Goal: Task Accomplishment & Management: Manage account settings

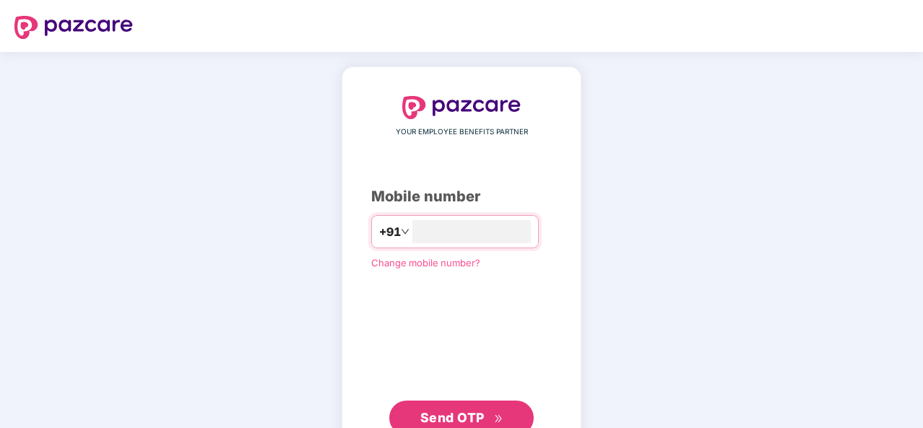
type input "**********"
click at [454, 422] on span "Send OTP" at bounding box center [452, 416] width 64 height 15
click at [429, 409] on span "Send OTP" at bounding box center [452, 416] width 64 height 15
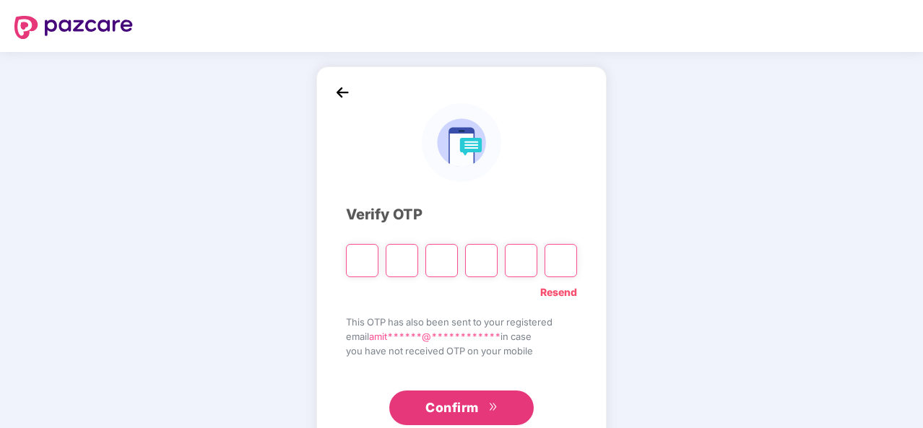
type input "*"
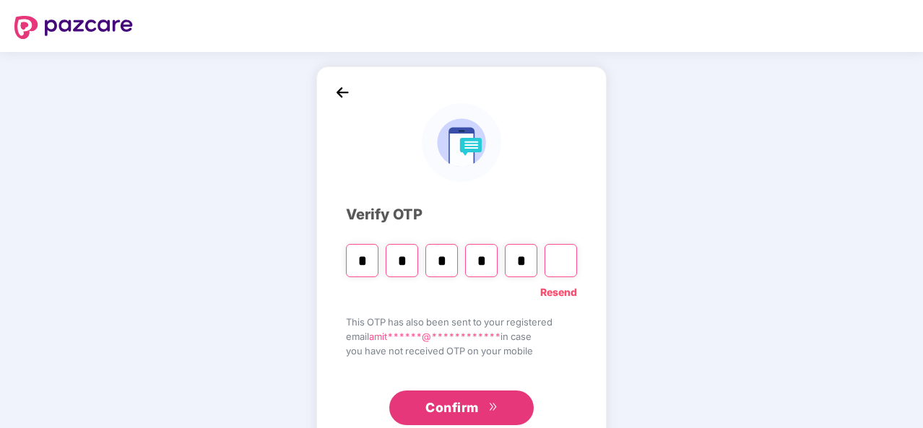
type input "*"
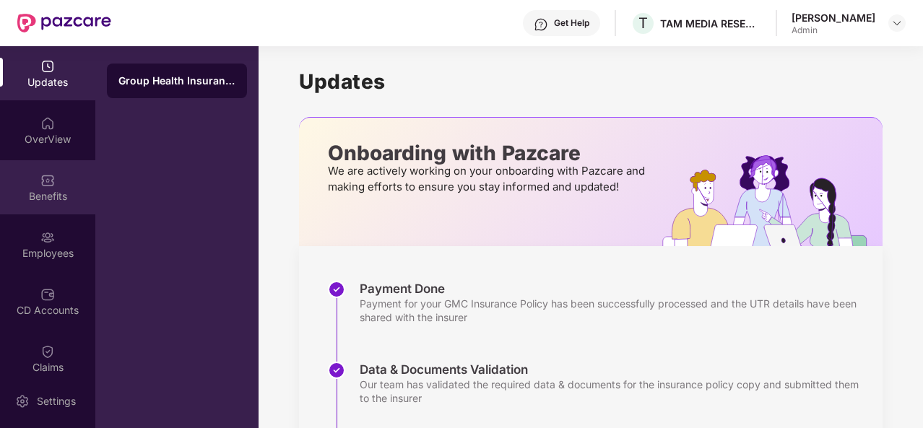
click at [38, 180] on div "Benefits" at bounding box center [47, 187] width 95 height 54
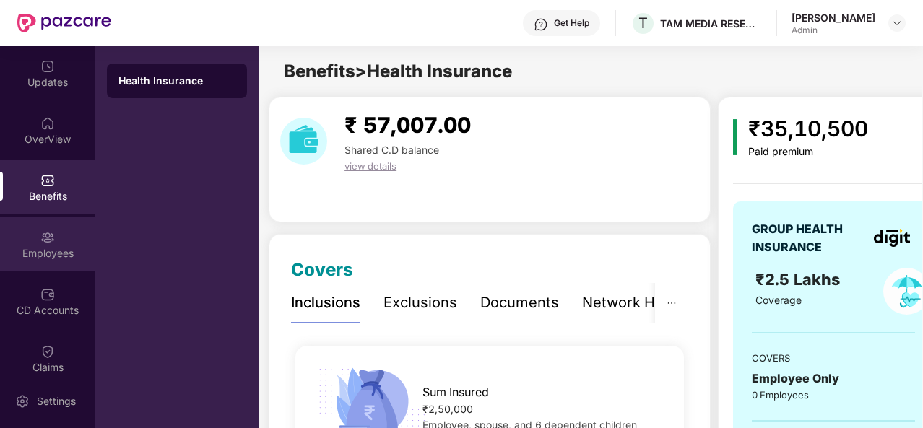
click at [30, 236] on div "Employees" at bounding box center [47, 244] width 95 height 54
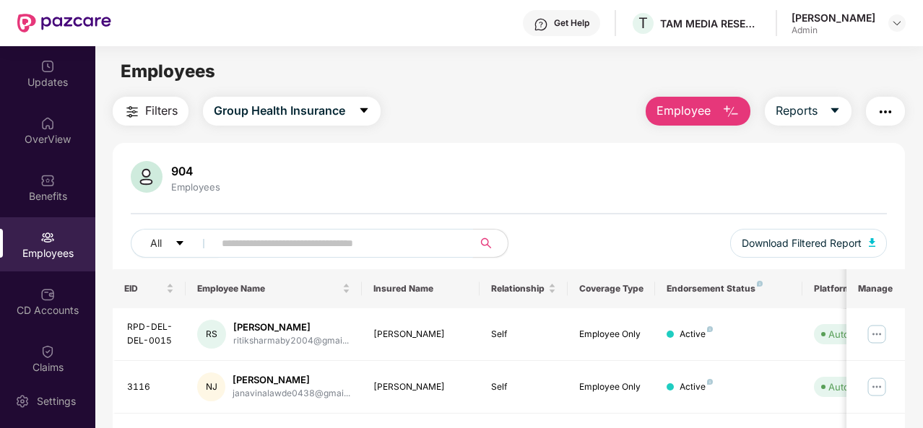
click at [347, 233] on input "text" at bounding box center [338, 244] width 232 height 22
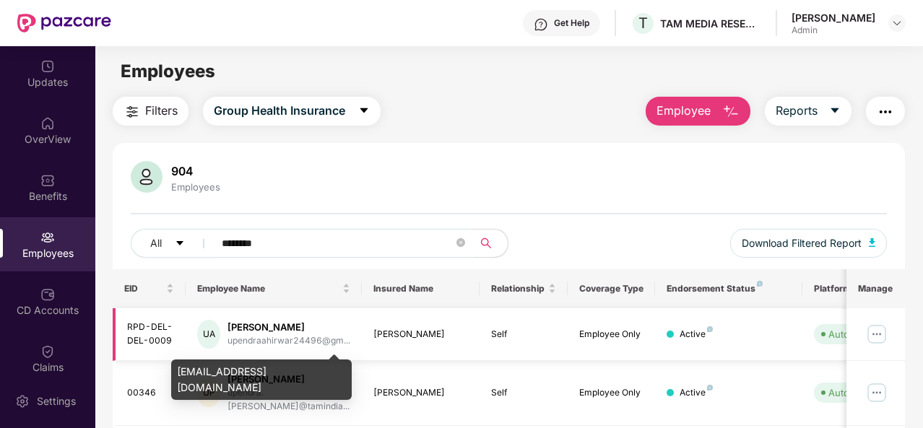
type input "*******"
click at [267, 334] on div "upendraahirwar24496@gm..." at bounding box center [288, 341] width 123 height 14
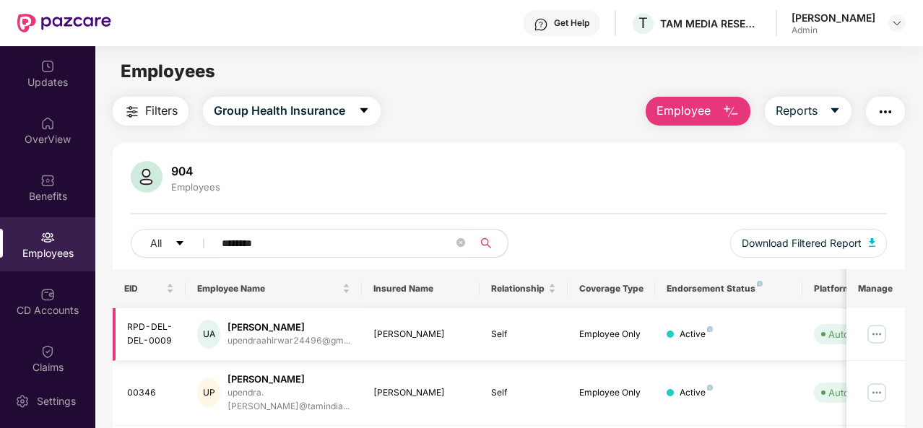
click at [712, 342] on td "Active" at bounding box center [728, 334] width 147 height 53
click at [744, 344] on td "Active" at bounding box center [728, 334] width 147 height 53
click at [799, 336] on td "Active" at bounding box center [728, 334] width 147 height 53
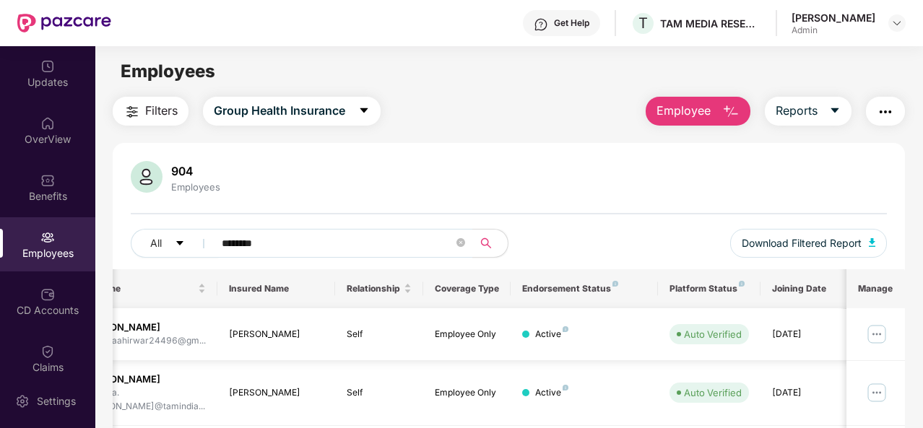
scroll to position [0, 144]
click at [176, 242] on icon "caret-down" at bounding box center [180, 243] width 10 height 10
click at [486, 243] on icon "search" at bounding box center [486, 244] width 12 height 12
click at [871, 332] on img at bounding box center [876, 334] width 23 height 23
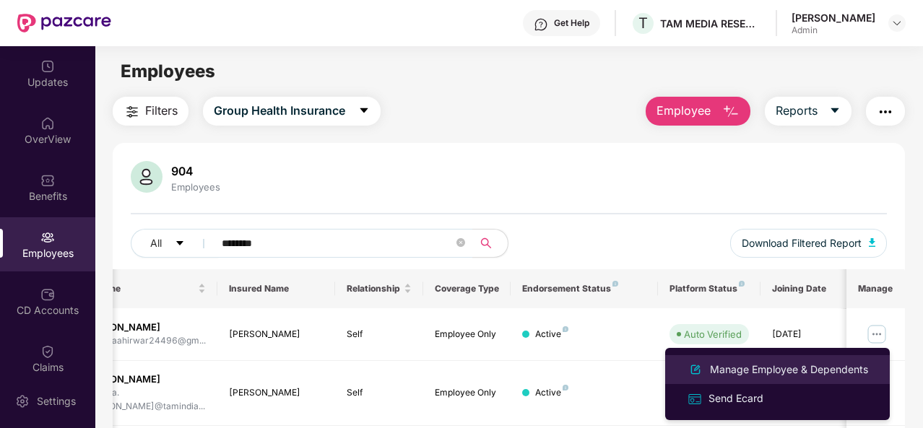
click at [747, 366] on div "Manage Employee & Dependents" at bounding box center [789, 370] width 164 height 16
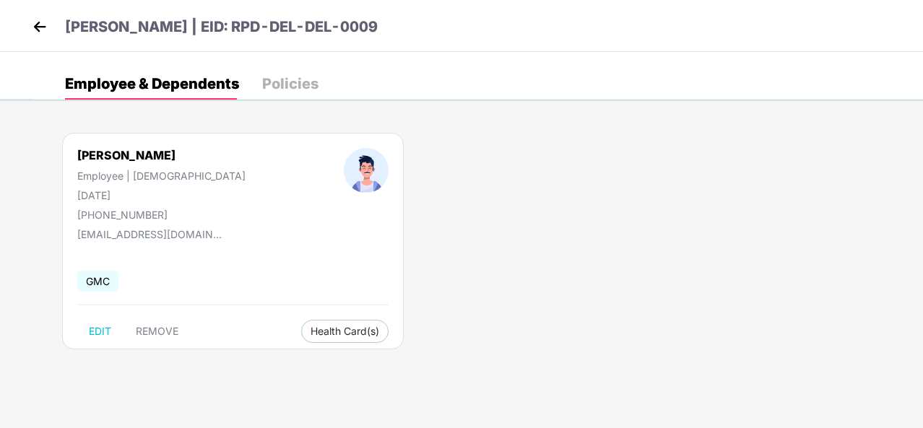
click at [288, 273] on div "GMC" at bounding box center [232, 281] width 311 height 30
click at [498, 307] on div "[PERSON_NAME] Employee | [DEMOGRAPHIC_DATA] [DATE] [PHONE_NUMBER] [EMAIL_ADDRES…" at bounding box center [478, 248] width 890 height 274
click at [286, 81] on div "Policies" at bounding box center [290, 84] width 56 height 14
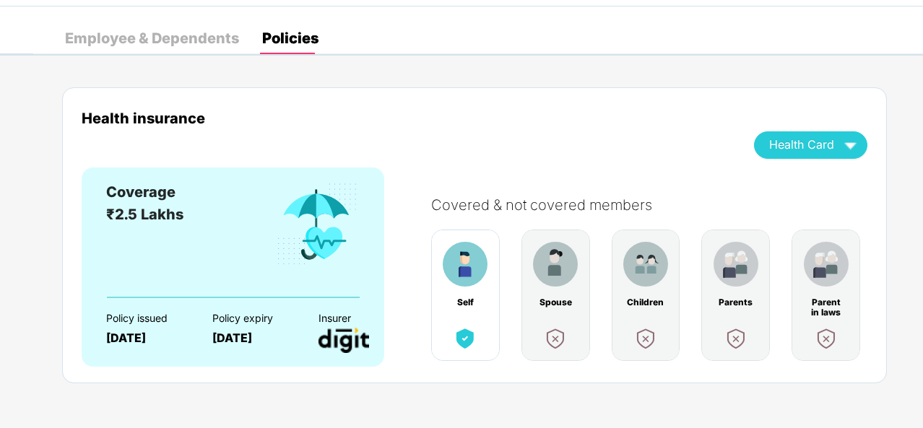
scroll to position [48, 0]
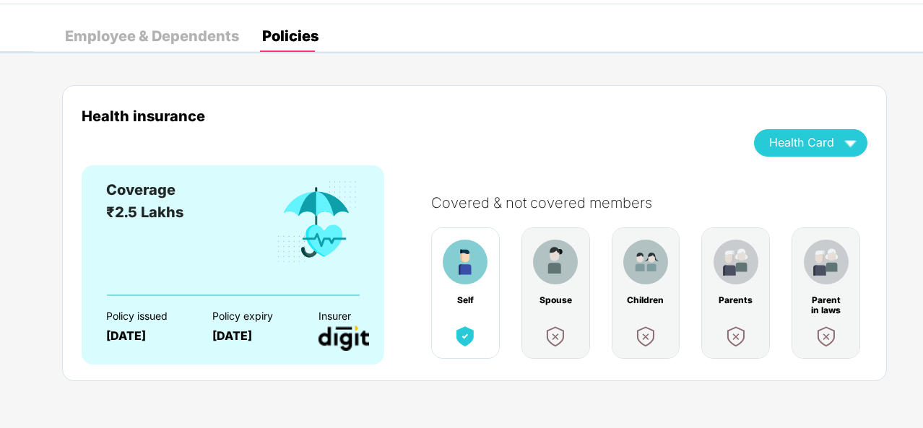
click at [233, 121] on div "Health insurance" at bounding box center [407, 116] width 651 height 17
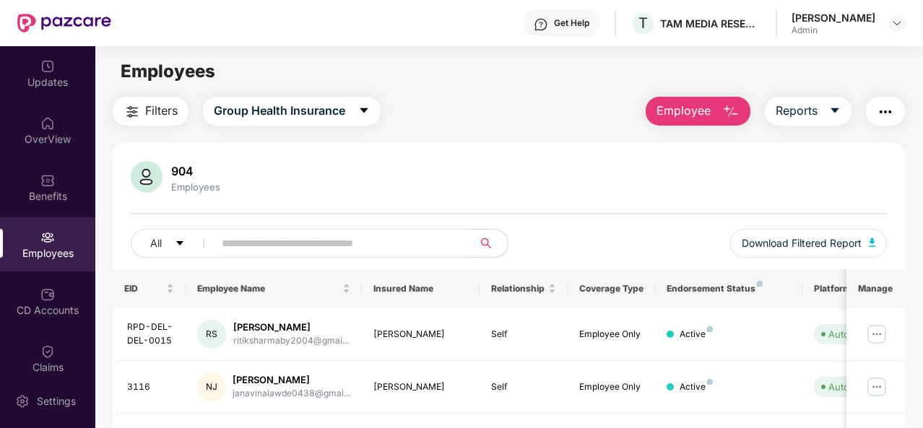
click at [31, 235] on div "Employees" at bounding box center [47, 244] width 95 height 54
click at [272, 240] on input "text" at bounding box center [338, 244] width 232 height 22
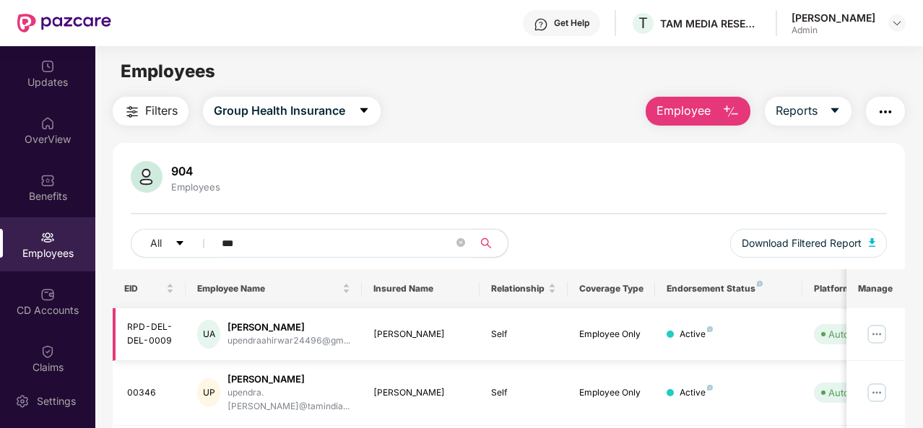
type input "***"
click at [877, 334] on img at bounding box center [876, 334] width 23 height 23
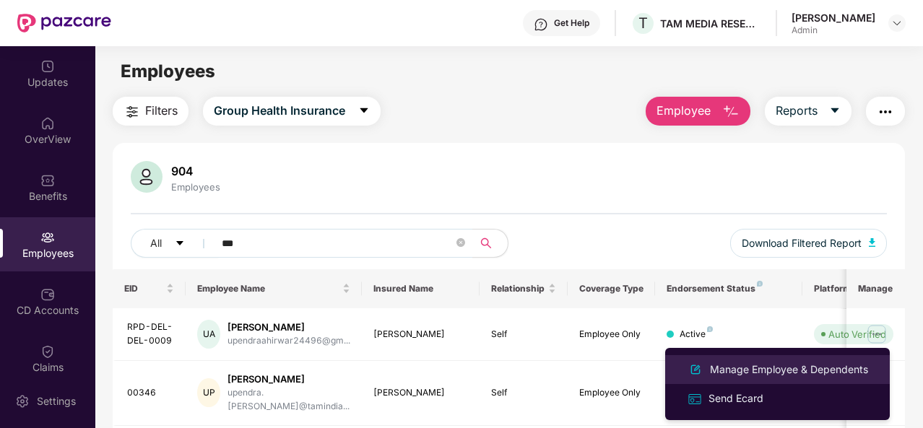
click at [702, 361] on img at bounding box center [695, 369] width 17 height 17
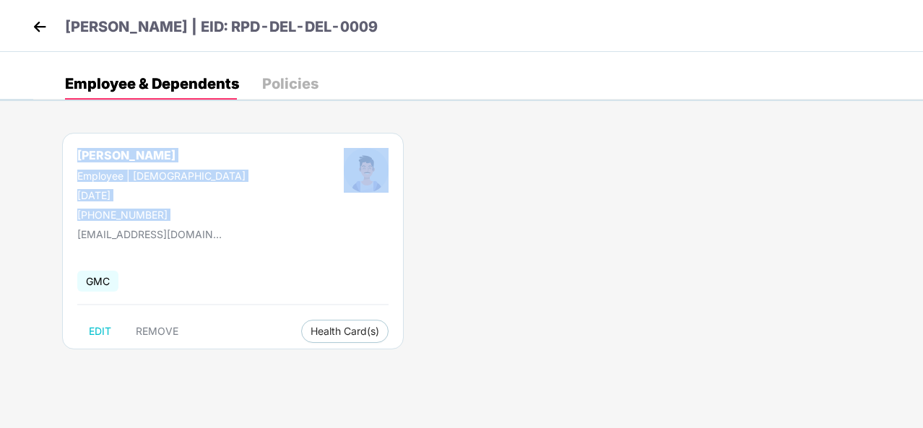
drag, startPoint x: 162, startPoint y: 152, endPoint x: 310, endPoint y: 193, distance: 152.8
click at [310, 193] on div "[PERSON_NAME] Employee | [DEMOGRAPHIC_DATA] [DATE] [PHONE_NUMBER] [EMAIL_ADDRES…" at bounding box center [478, 248] width 890 height 274
click at [74, 106] on div "Employee & Dependents Policies [PERSON_NAME] Employee | [DEMOGRAPHIC_DATA] [DAT…" at bounding box center [478, 227] width 890 height 318
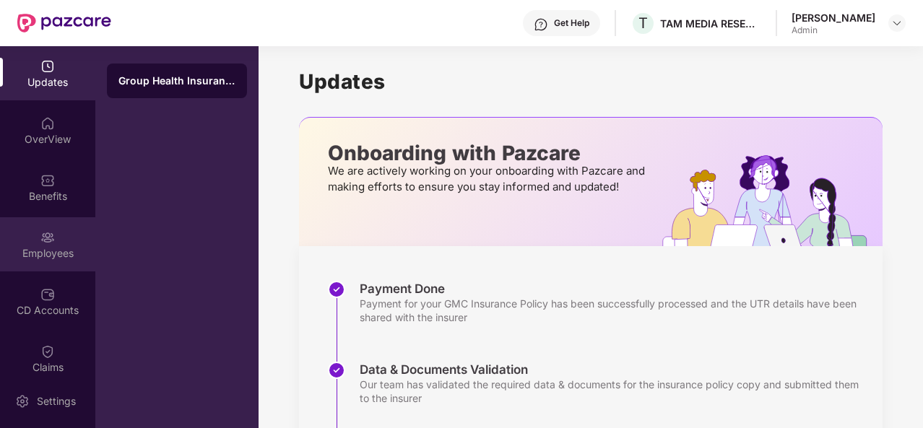
click at [51, 246] on div "Employees" at bounding box center [47, 253] width 95 height 14
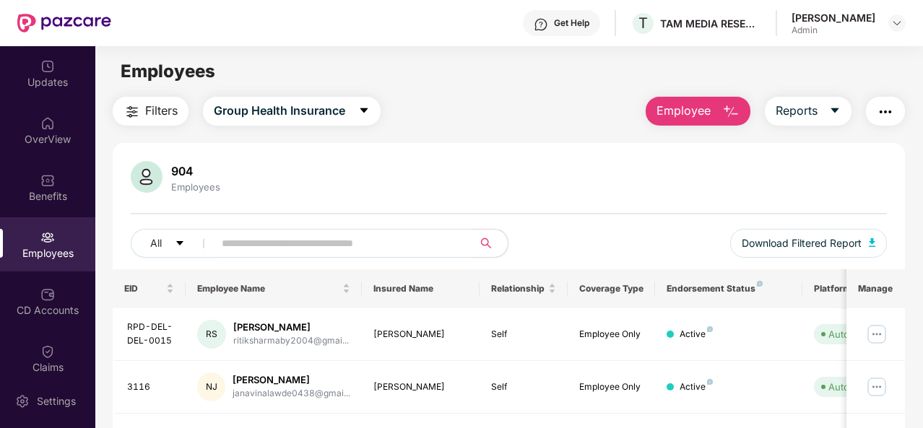
click at [264, 252] on input "text" at bounding box center [338, 244] width 232 height 22
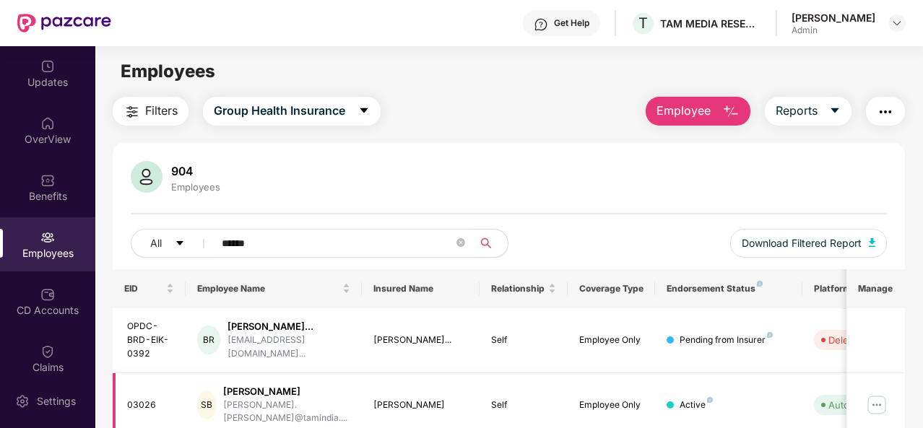
type input "******"
click at [871, 394] on img at bounding box center [876, 405] width 23 height 23
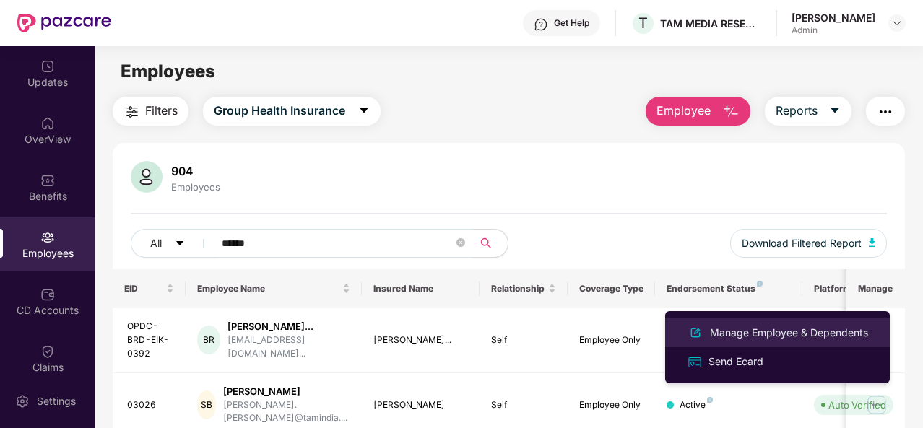
click at [730, 336] on div "Manage Employee & Dependents" at bounding box center [789, 333] width 164 height 16
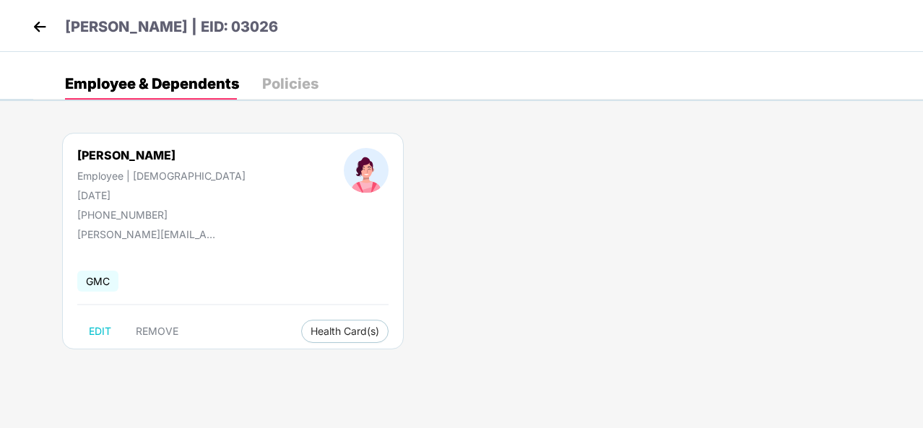
click at [230, 262] on div "Sonali Bucha Employee | Female 26 Nov 1998 +917710912708 sonali.bucha@tamindia.…" at bounding box center [233, 241] width 342 height 217
click at [39, 23] on img at bounding box center [40, 27] width 22 height 22
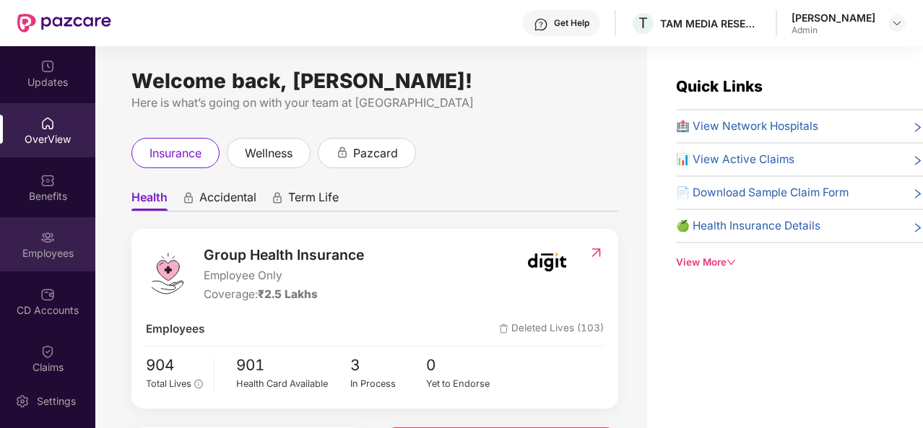
click at [50, 249] on div "Employees" at bounding box center [47, 253] width 95 height 14
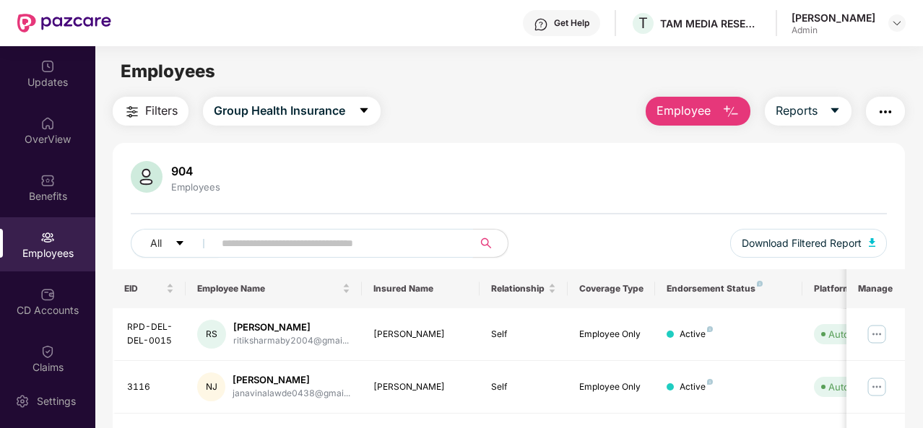
click at [227, 243] on input "text" at bounding box center [338, 244] width 232 height 22
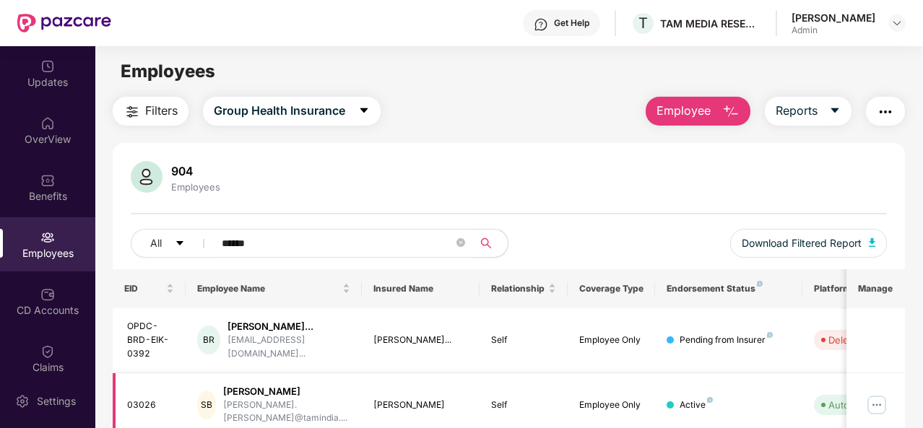
type input "******"
click at [877, 399] on img at bounding box center [876, 405] width 23 height 23
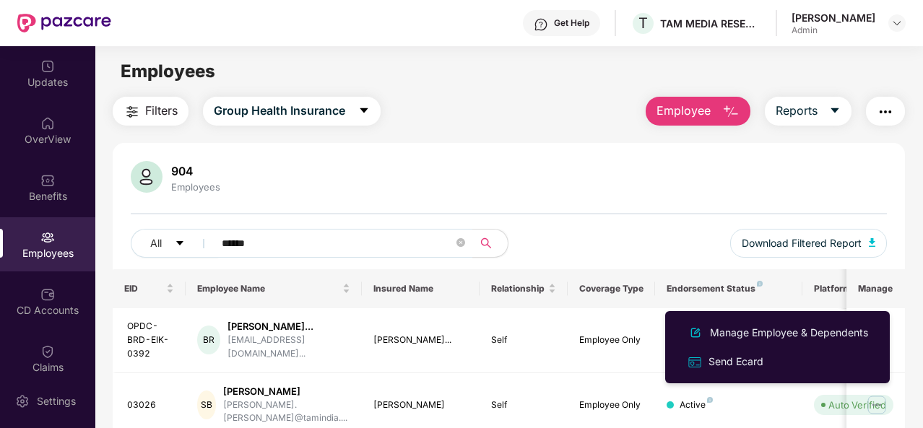
click at [721, 327] on div "Manage Employee & Dependents" at bounding box center [789, 333] width 164 height 16
